Goal: Information Seeking & Learning: Learn about a topic

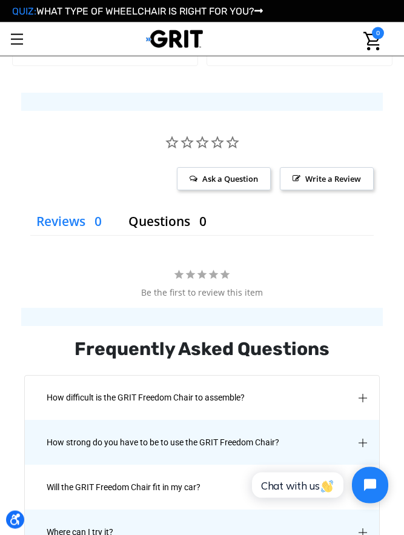
scroll to position [1666, 0]
click at [67, 392] on span "How difficult is the GRIT Freedom Chair to assemble?" at bounding box center [145, 397] width 234 height 44
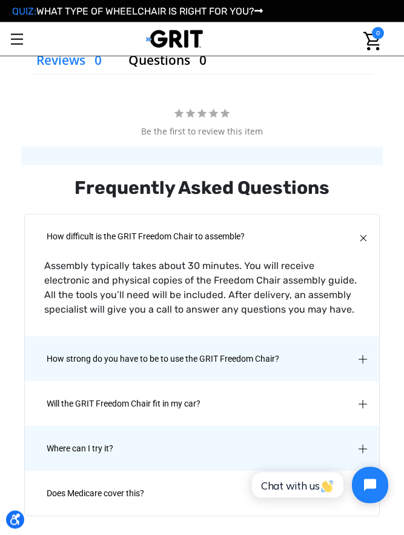
scroll to position [1827, 0]
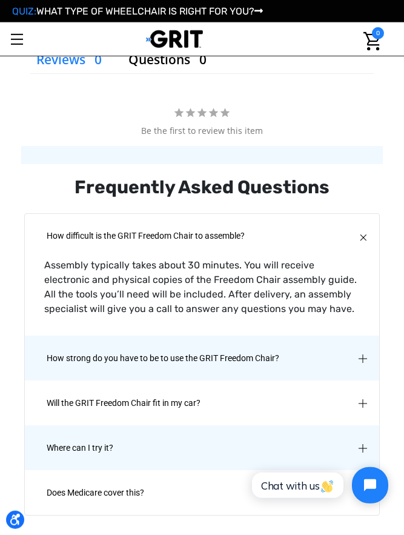
click at [42, 359] on span "How strong do you have to be to use the GRIT Freedom Chair?" at bounding box center [162, 358] width 269 height 44
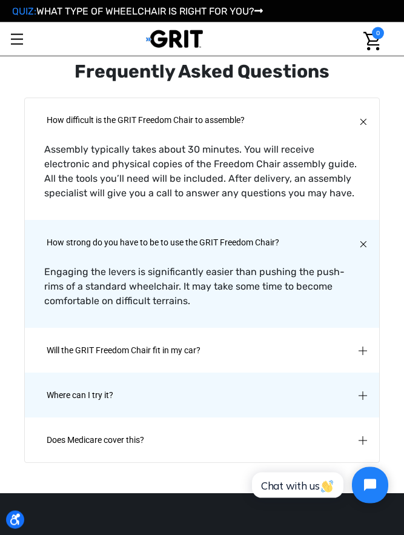
scroll to position [1990, 0]
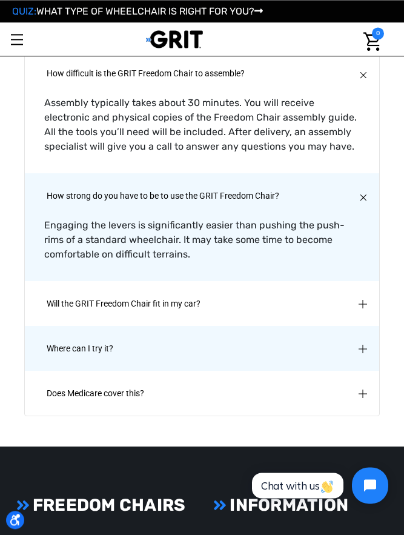
click at [34, 344] on span "Where can I try it?" at bounding box center [79, 349] width 103 height 44
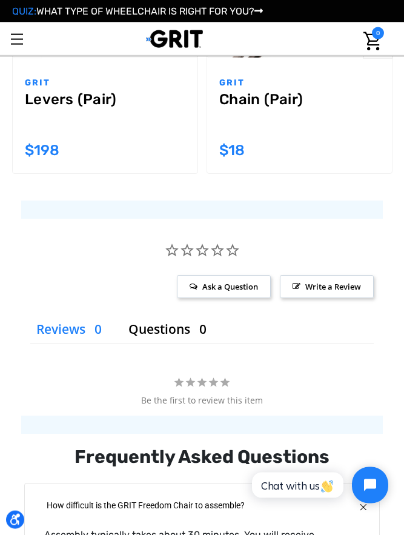
scroll to position [1554, 0]
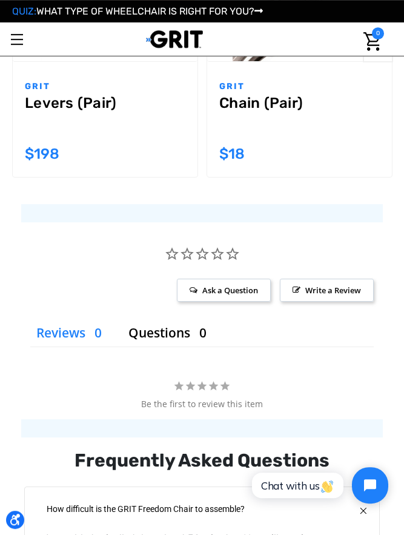
click at [196, 288] on span "Ask a Question" at bounding box center [224, 290] width 94 height 23
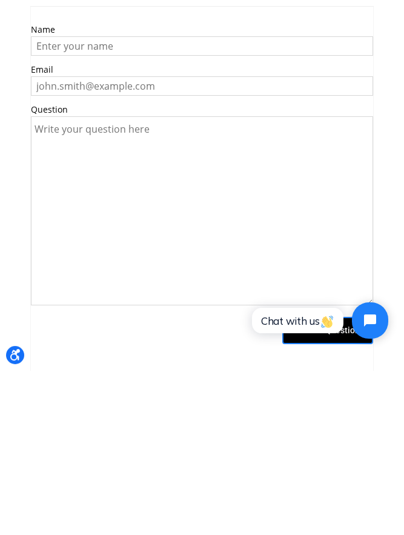
scroll to position [1733, 0]
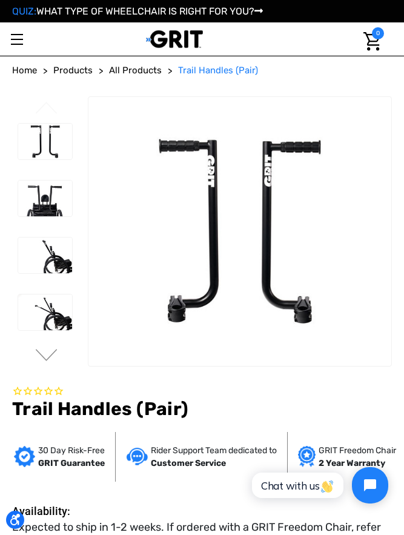
click at [25, 65] on span "Home" at bounding box center [24, 70] width 25 height 11
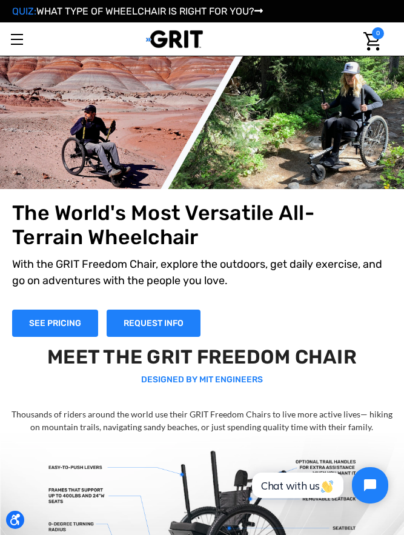
click at [56, 201] on h1 "The World's Most Versatile All-Terrain Wheelchair" at bounding box center [164, 226] width 304 height 50
click at [47, 38] on div at bounding box center [175, 38] width 280 height 33
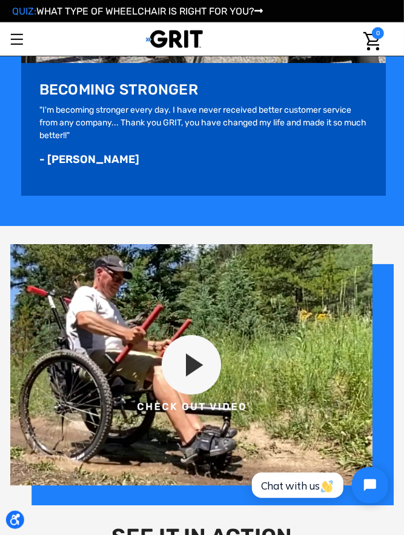
scroll to position [900, 0]
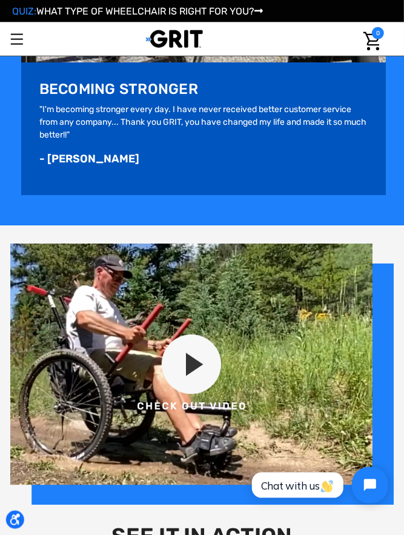
click at [186, 359] on img at bounding box center [202, 374] width 384 height 261
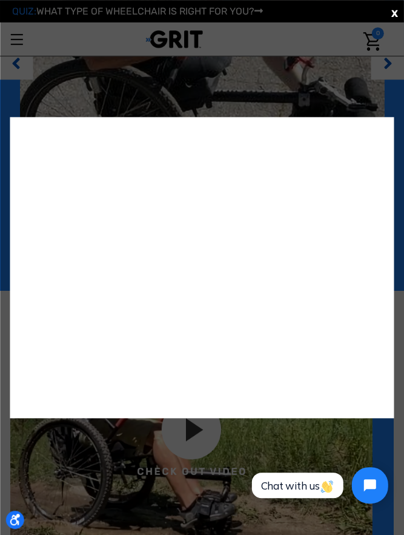
scroll to position [834, 0]
click at [391, 8] on span "X" at bounding box center [394, 13] width 7 height 15
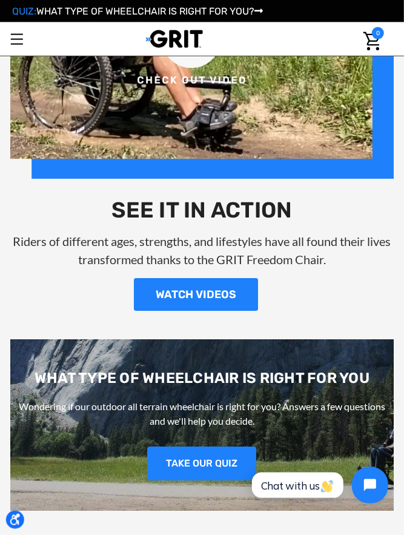
scroll to position [1226, 0]
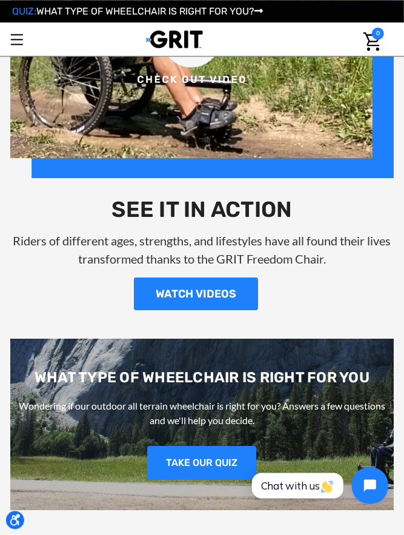
click at [150, 288] on link "WATCH VIDEOS" at bounding box center [196, 293] width 124 height 33
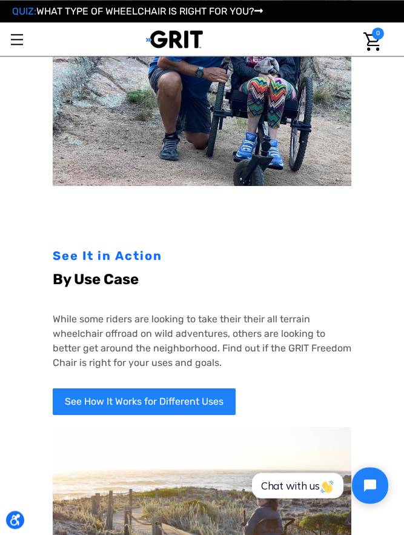
scroll to position [851, 0]
click at [70, 390] on link "See How It Works for Different Uses" at bounding box center [144, 401] width 183 height 27
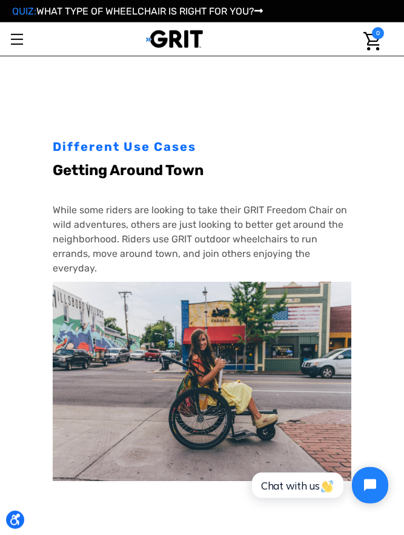
scroll to position [927, 0]
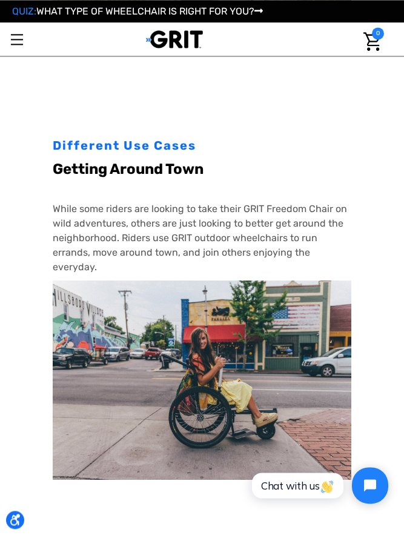
click at [33, 315] on div "Different Use Cases Exercise With the GRIT Freedom Chair, work out wherever and…" at bounding box center [202, 387] width 374 height 2262
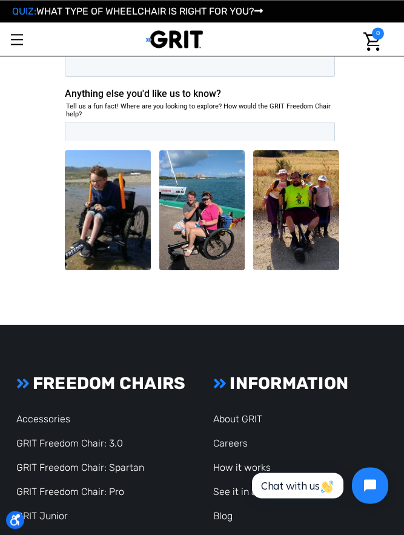
scroll to position [2149, 0]
click at [60, 463] on link "GRIT Freedom Chair: Spartan" at bounding box center [80, 468] width 128 height 12
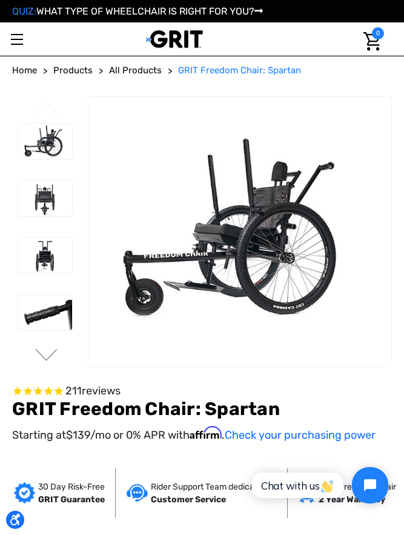
click at [18, 270] on img at bounding box center [45, 255] width 54 height 36
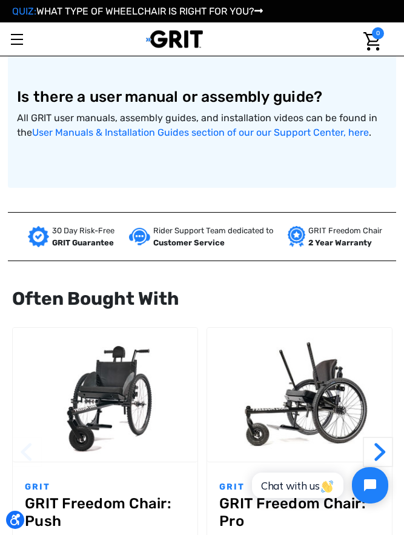
scroll to position [1171, 0]
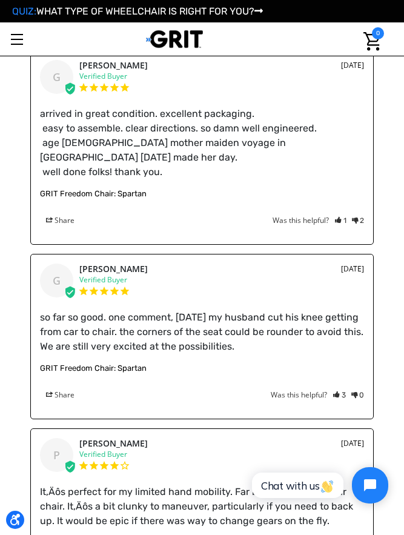
click at [27, 312] on div "Reviews Questions Thank you for posting a question! Your question will appear o…" at bounding box center [202, 310] width 362 height 1021
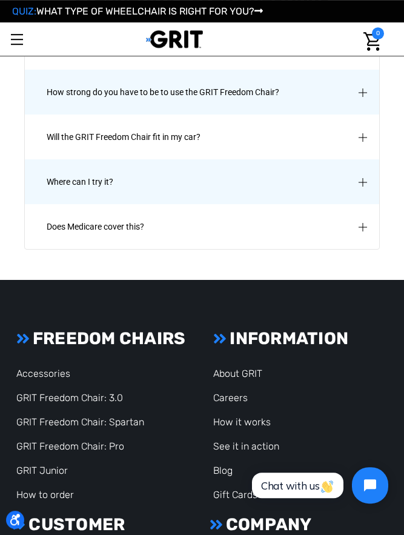
scroll to position [2992, 0]
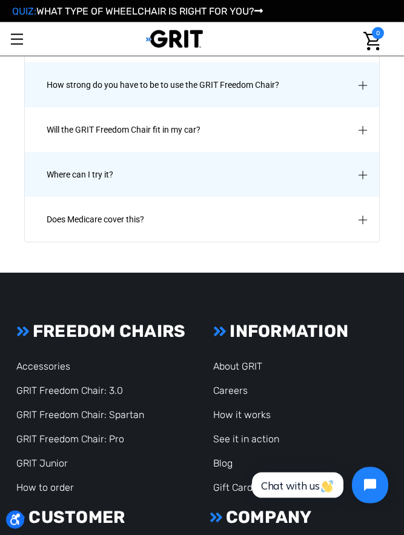
click at [1, 273] on footer "Footer Start FREEDOM CHAIRS Accessories GRIT Freedom Chair: 3.0 GRIT Freedom Ch…" at bounding box center [202, 527] width 404 height 508
click at [31, 363] on ul "Accessories GRIT Freedom Chair: 3.0 GRIT Freedom Chair: Spartan GRIT Freedom Ch…" at bounding box center [105, 427] width 179 height 136
click at [36, 359] on ul "Accessories GRIT Freedom Chair: 3.0 GRIT Freedom Chair: Spartan GRIT Freedom Ch…" at bounding box center [105, 427] width 179 height 136
click at [30, 433] on link "GRIT Freedom Chair: Pro" at bounding box center [70, 439] width 108 height 12
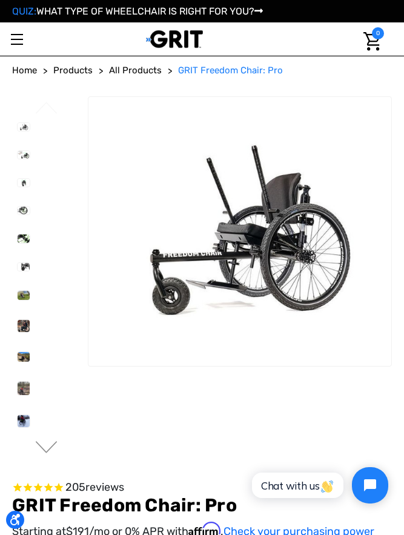
click at [116, 68] on span "All Products" at bounding box center [135, 70] width 53 height 11
click at [123, 71] on span "All Products" at bounding box center [135, 70] width 53 height 11
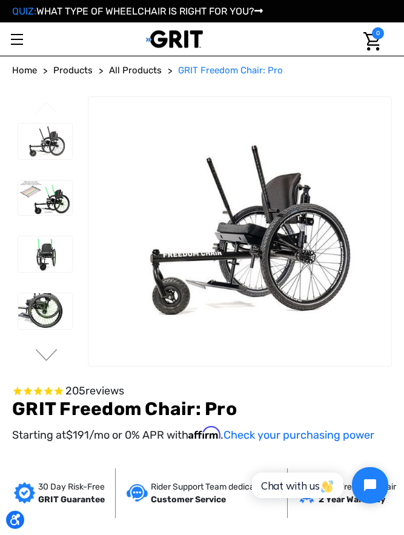
click at [28, 244] on img at bounding box center [45, 254] width 54 height 36
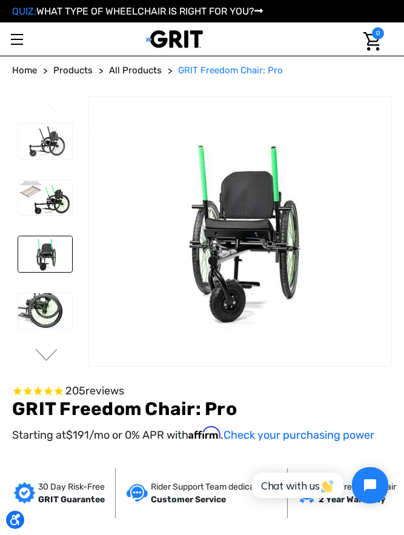
click at [26, 300] on img at bounding box center [45, 311] width 54 height 36
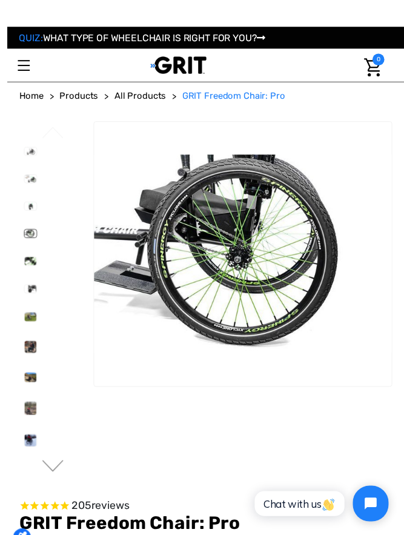
scroll to position [5, 0]
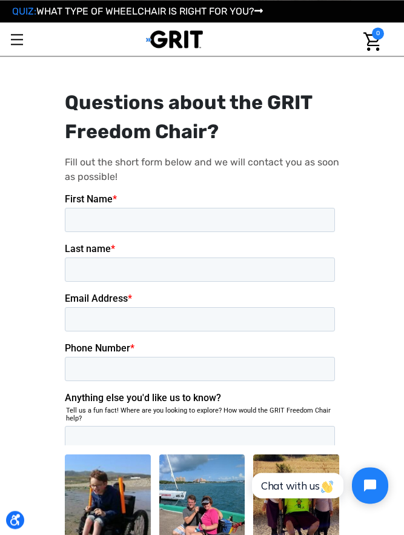
scroll to position [1659, 0]
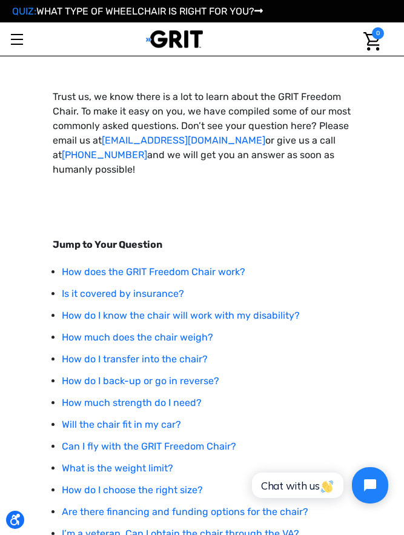
click at [82, 375] on link "How do I back-up or go in reverse?" at bounding box center [141, 381] width 158 height 12
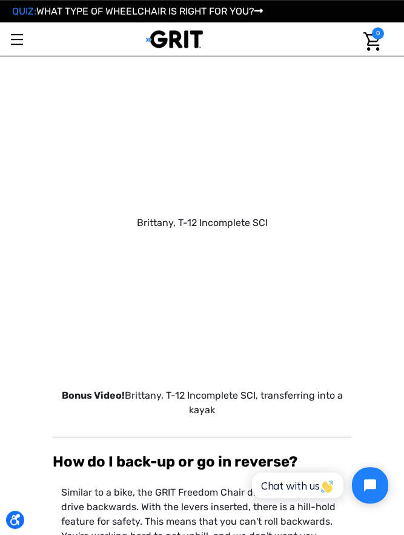
scroll to position [2588, 0]
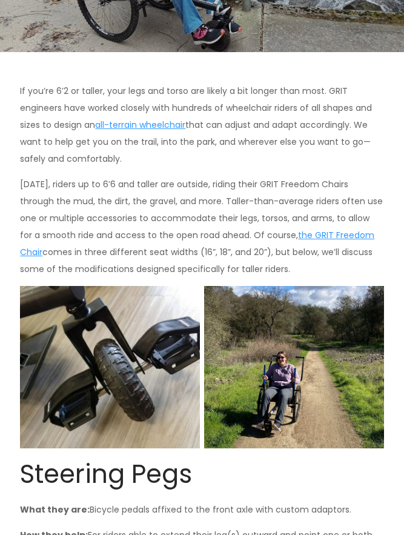
scroll to position [247, 0]
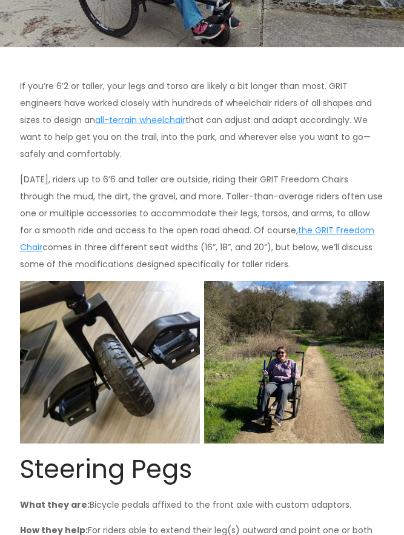
click at [22, 417] on img at bounding box center [110, 362] width 180 height 162
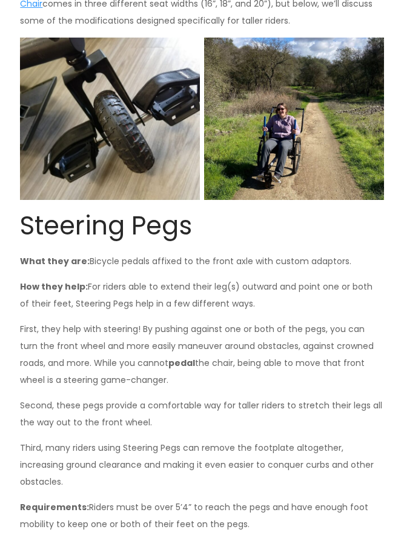
scroll to position [491, 0]
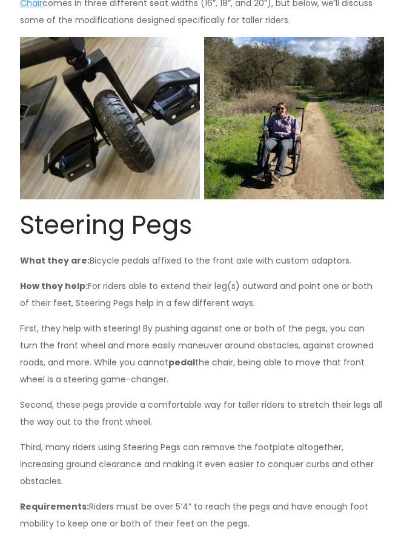
click at [31, 357] on p "First, they help with steering! By pushing against one or both of the pegs, you…" at bounding box center [201, 354] width 363 height 68
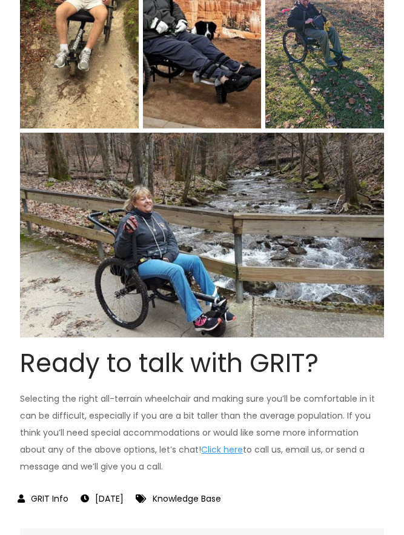
scroll to position [2272, 0]
